Goal: Find specific page/section: Find specific page/section

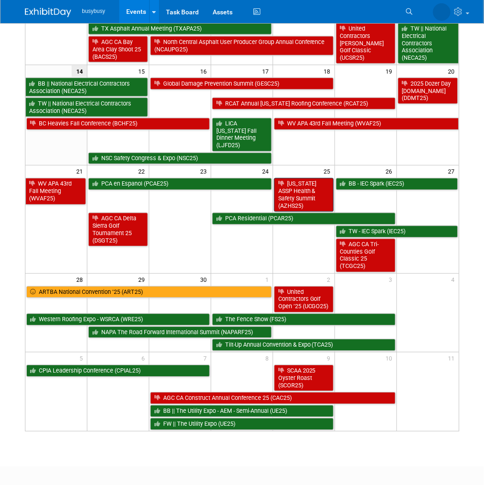
scroll to position [188, 0]
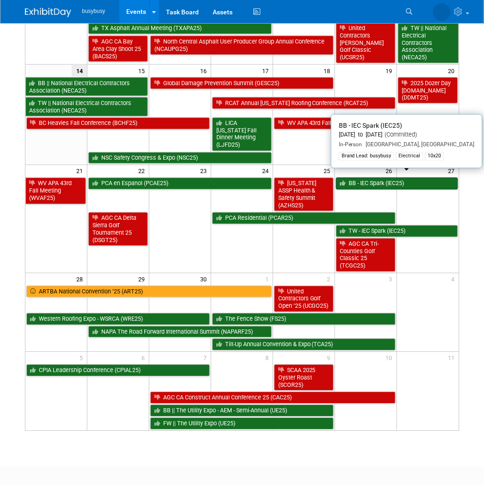
click at [399, 178] on link "BB - IEC Spark (IEC25)" at bounding box center [397, 184] width 122 height 12
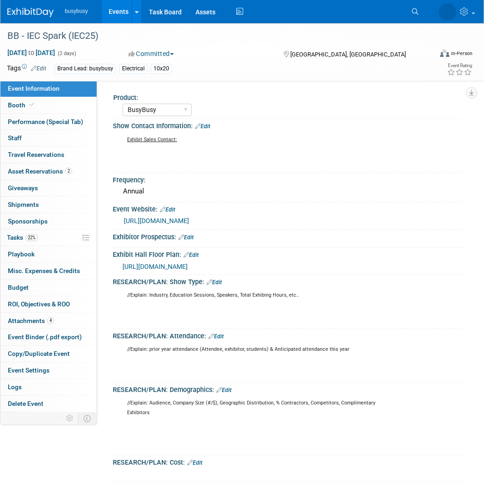
select select "BusyBusy"
click at [57, 106] on link "Booth" at bounding box center [48, 105] width 96 height 16
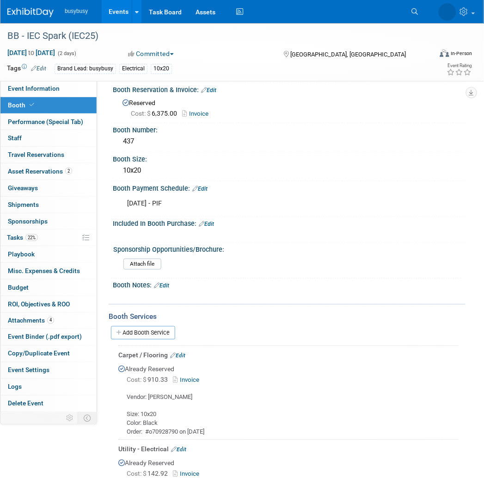
scroll to position [247, 0]
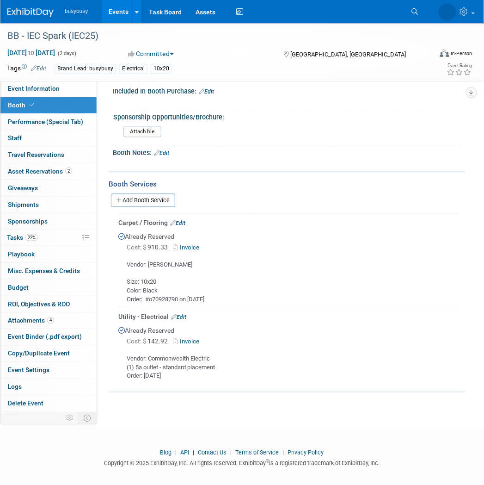
click at [37, 17] on img at bounding box center [30, 12] width 46 height 9
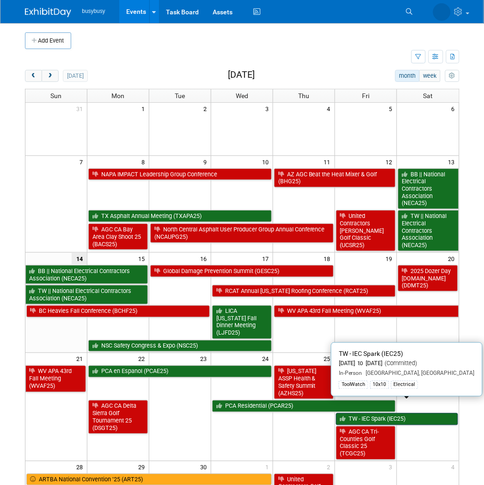
click at [419, 413] on link "TW - IEC Spark (IEC25)" at bounding box center [397, 419] width 122 height 12
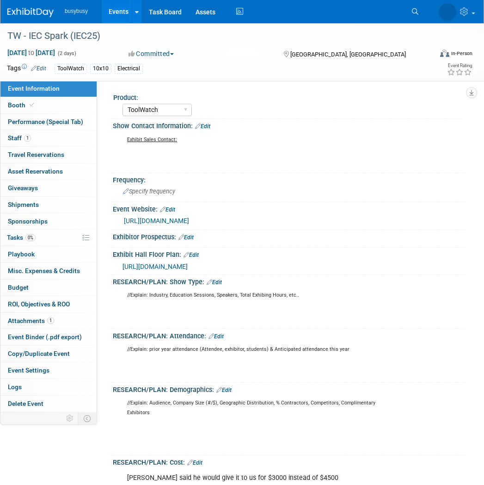
select select "ToolWatch"
click at [52, 112] on link "Booth" at bounding box center [48, 105] width 96 height 16
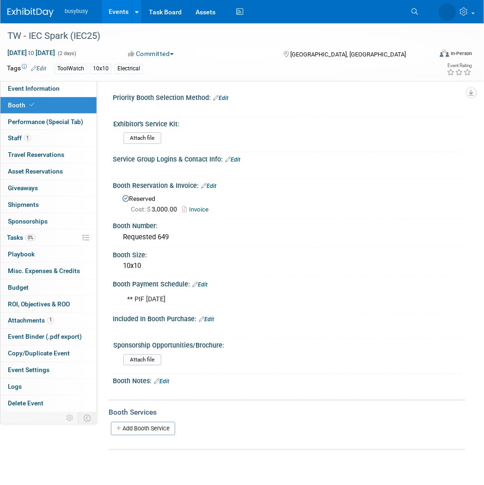
click at [426, 142] on div "Attach file" at bounding box center [291, 139] width 335 height 15
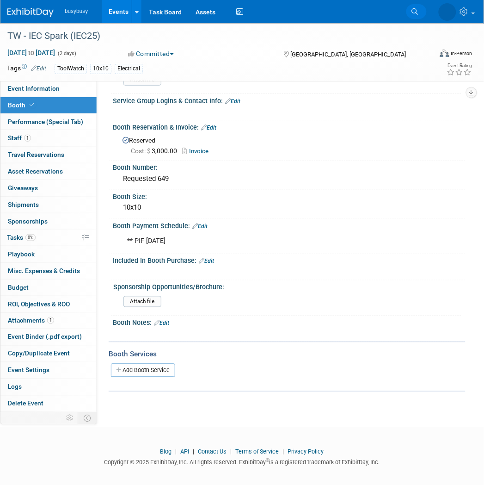
click at [420, 12] on link "Search" at bounding box center [417, 11] width 20 height 15
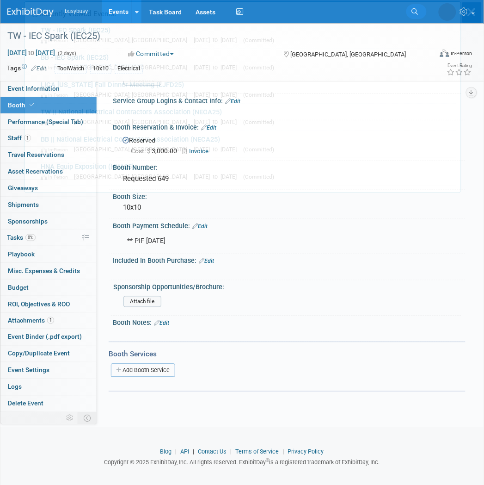
scroll to position [0, 0]
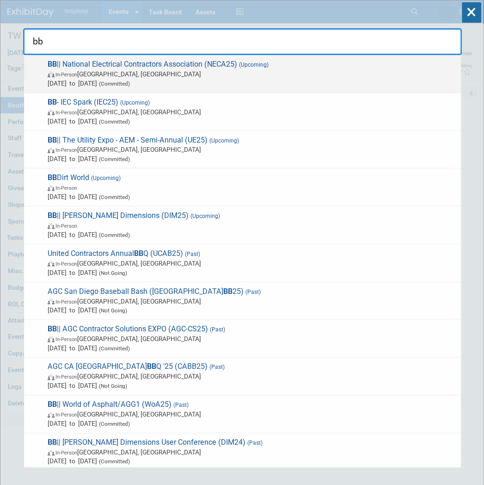
type input "bb"
click at [306, 72] on span "In-Person Chicago, IL" at bounding box center [252, 73] width 409 height 9
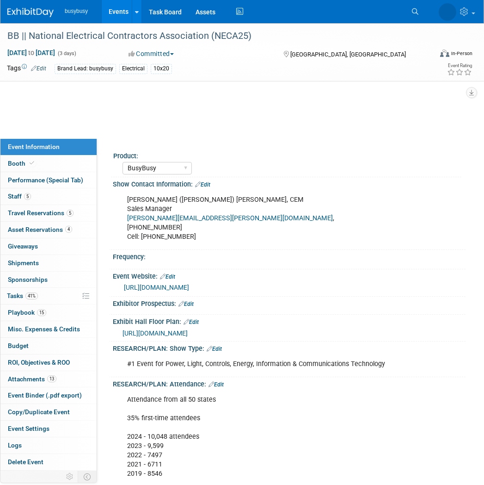
select select "BusyBusy"
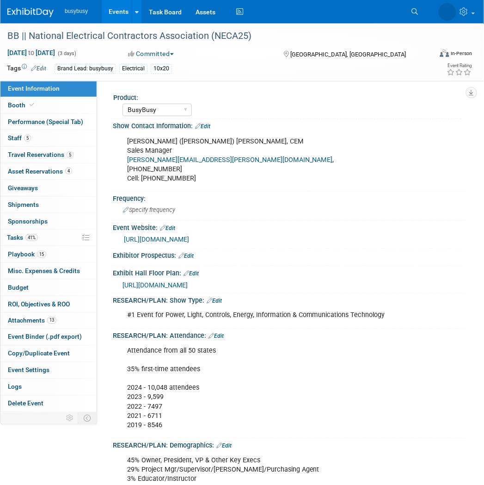
click at [42, 95] on link "Event Information" at bounding box center [48, 89] width 96 height 16
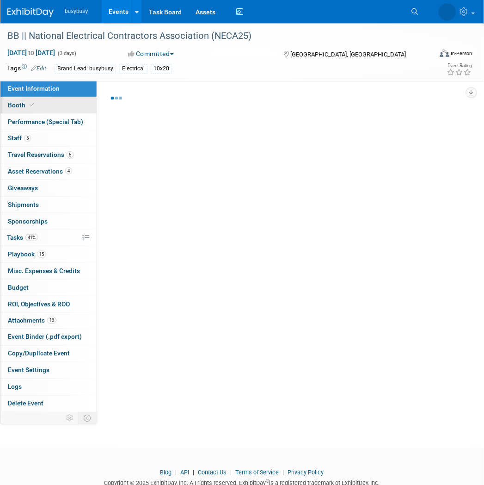
click at [43, 98] on link "Booth" at bounding box center [48, 105] width 96 height 16
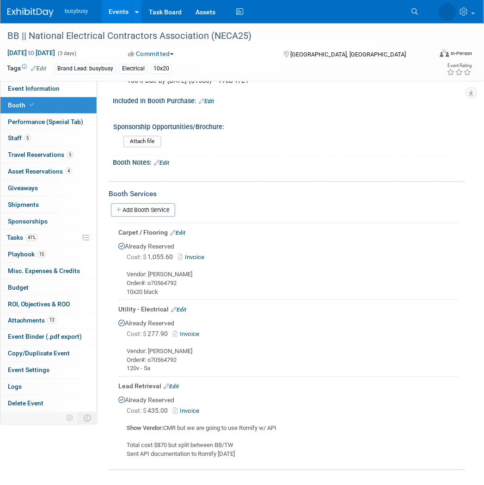
scroll to position [270, 0]
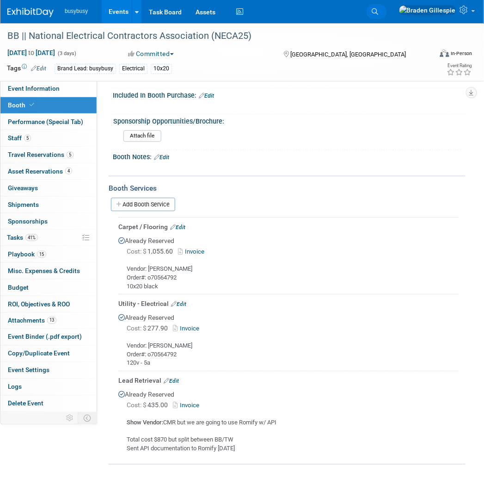
click at [387, 15] on link "Search" at bounding box center [377, 11] width 20 height 15
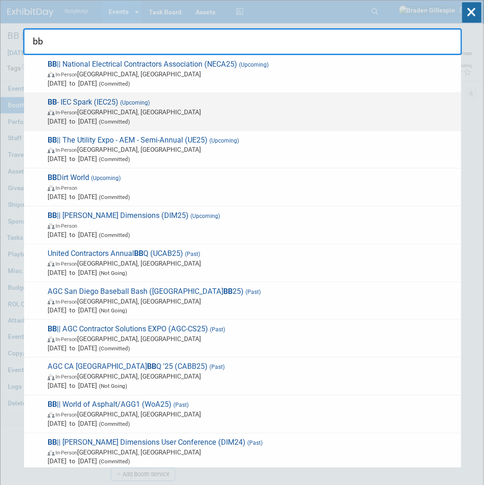
type input "bb"
click at [212, 123] on span "Sep 26, 2025 to Sep 27, 2025 (Committed)" at bounding box center [252, 121] width 409 height 9
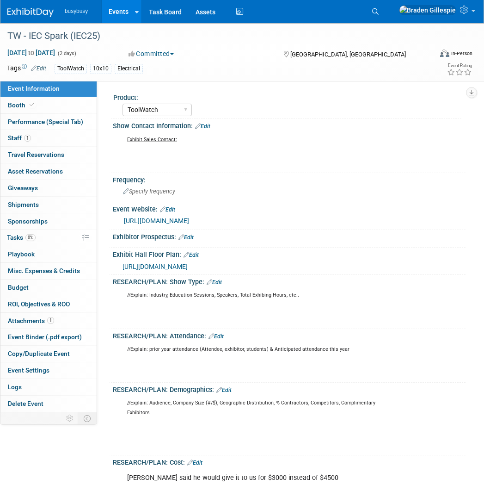
select select "ToolWatch"
drag, startPoint x: 445, startPoint y: 213, endPoint x: 442, endPoint y: 177, distance: 36.7
click at [442, 177] on div "Frequency:" at bounding box center [289, 179] width 353 height 12
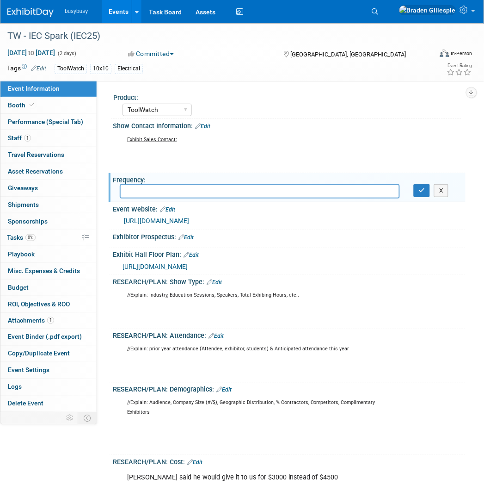
click at [442, 177] on div "Frequency:" at bounding box center [289, 179] width 353 height 12
click at [441, 192] on button "X" at bounding box center [441, 190] width 14 height 13
